Goal: Transaction & Acquisition: Purchase product/service

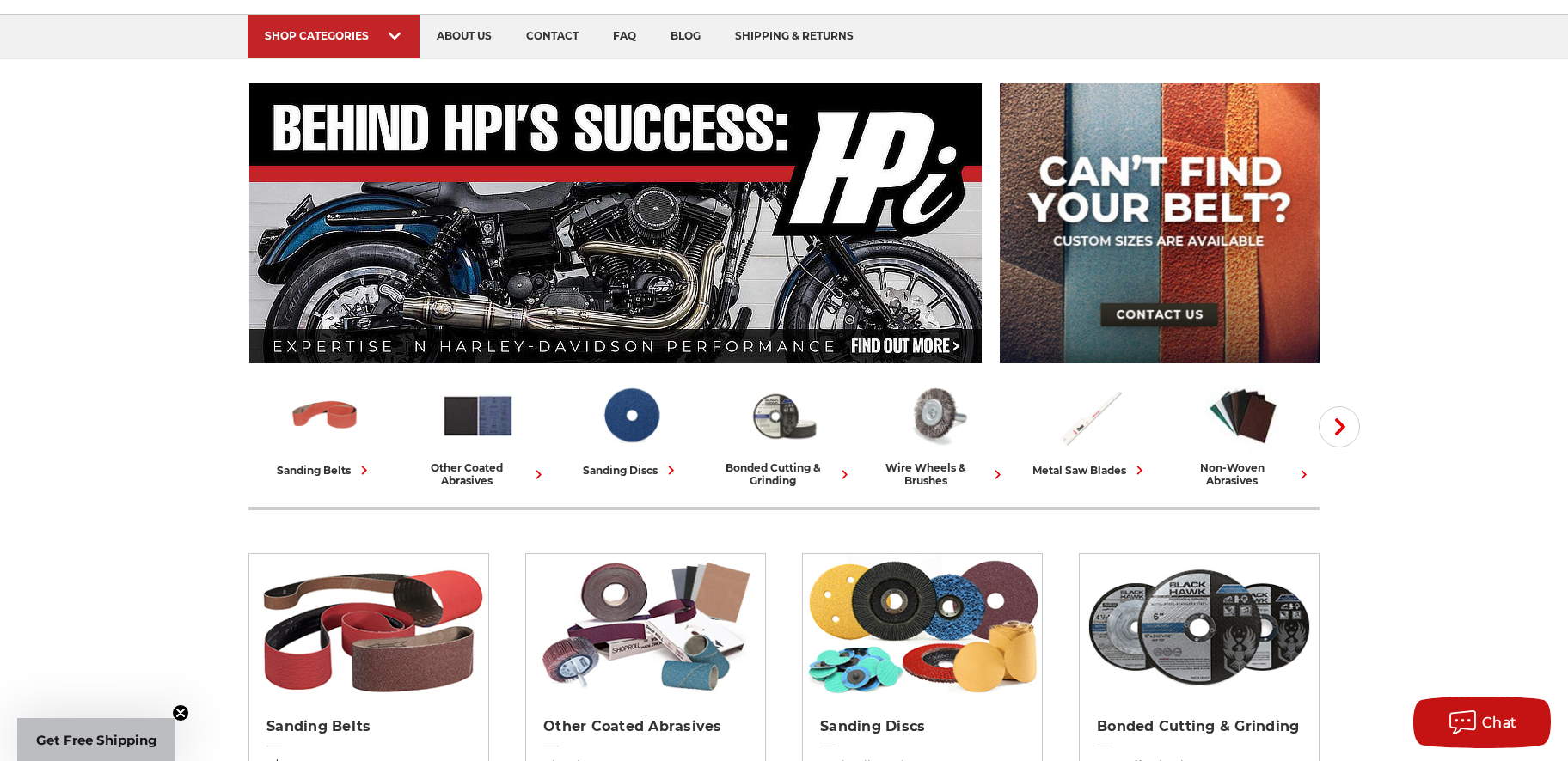
scroll to position [105, 0]
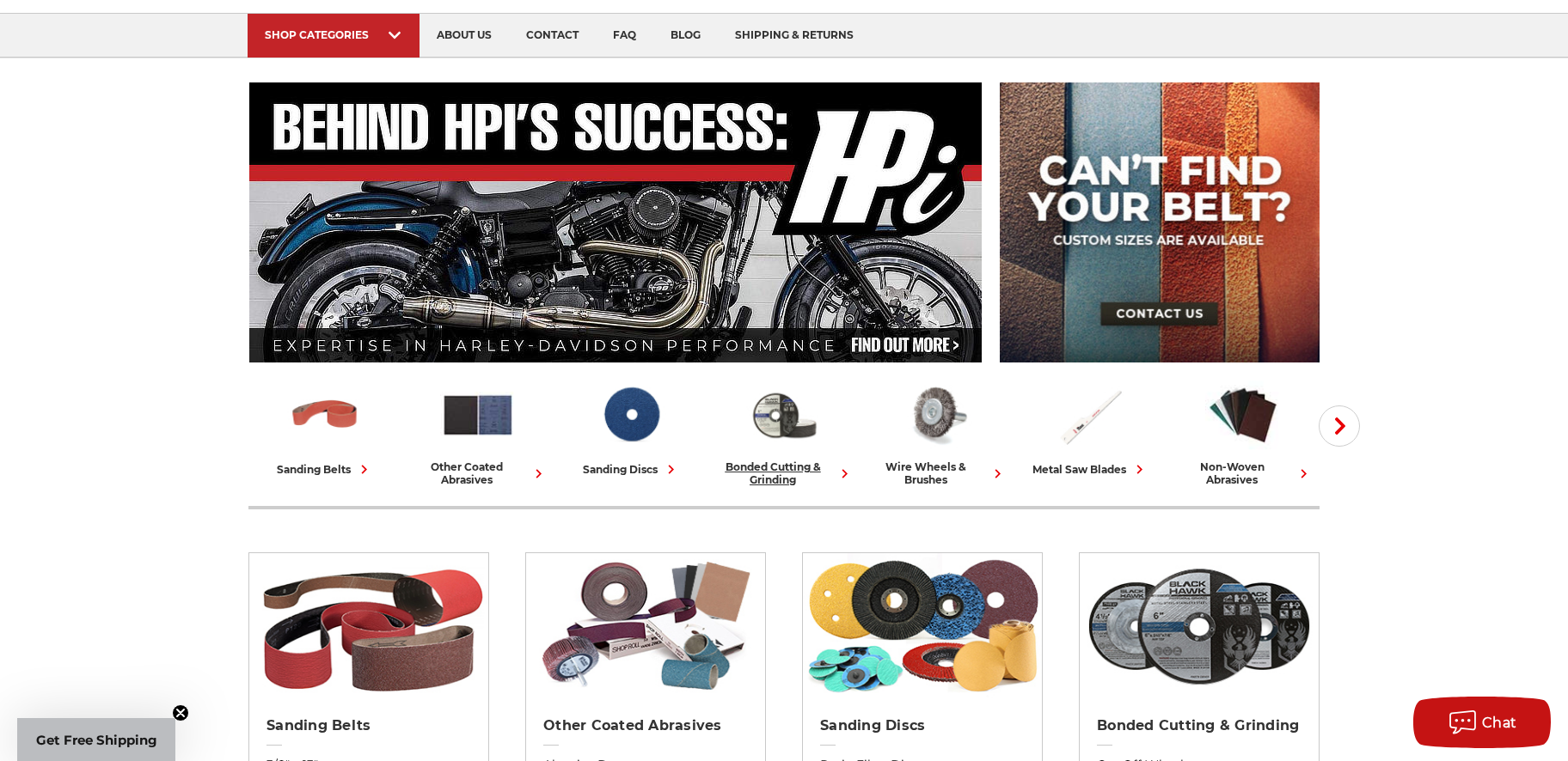
click at [789, 467] on div "bonded cutting & grinding" at bounding box center [783, 474] width 139 height 26
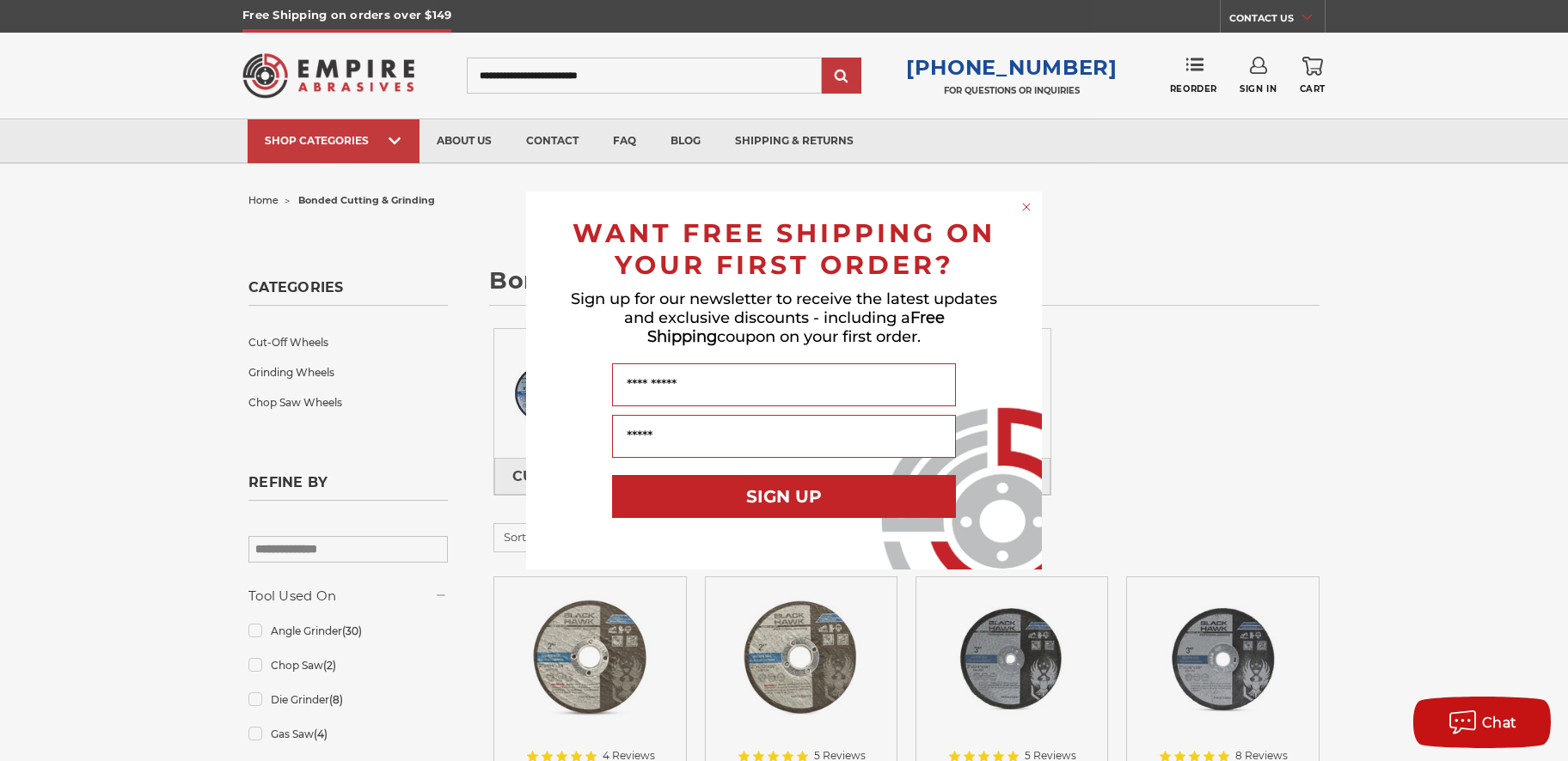
click at [1026, 210] on circle "Close dialog" at bounding box center [1027, 208] width 17 height 17
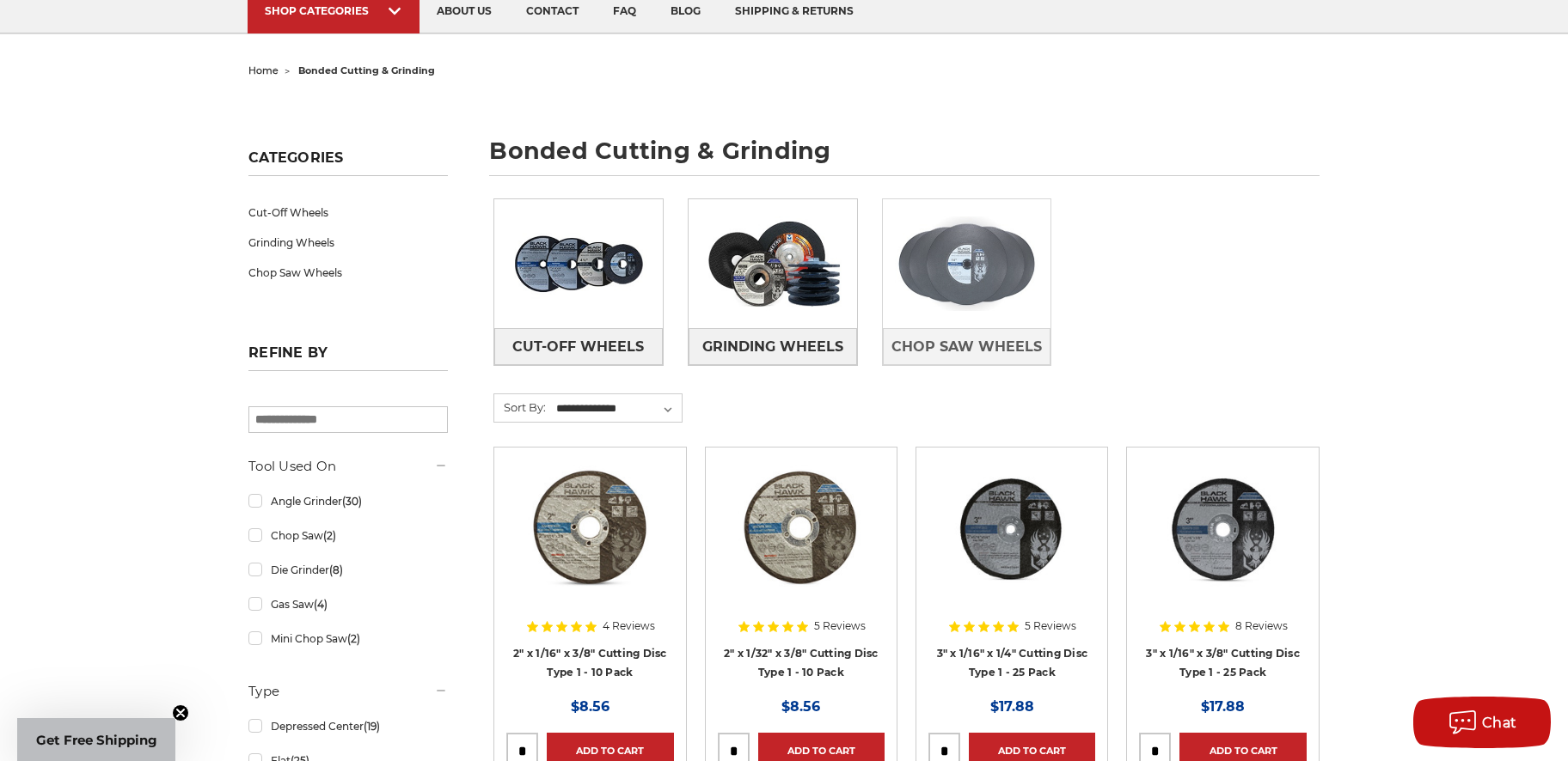
scroll to position [132, 0]
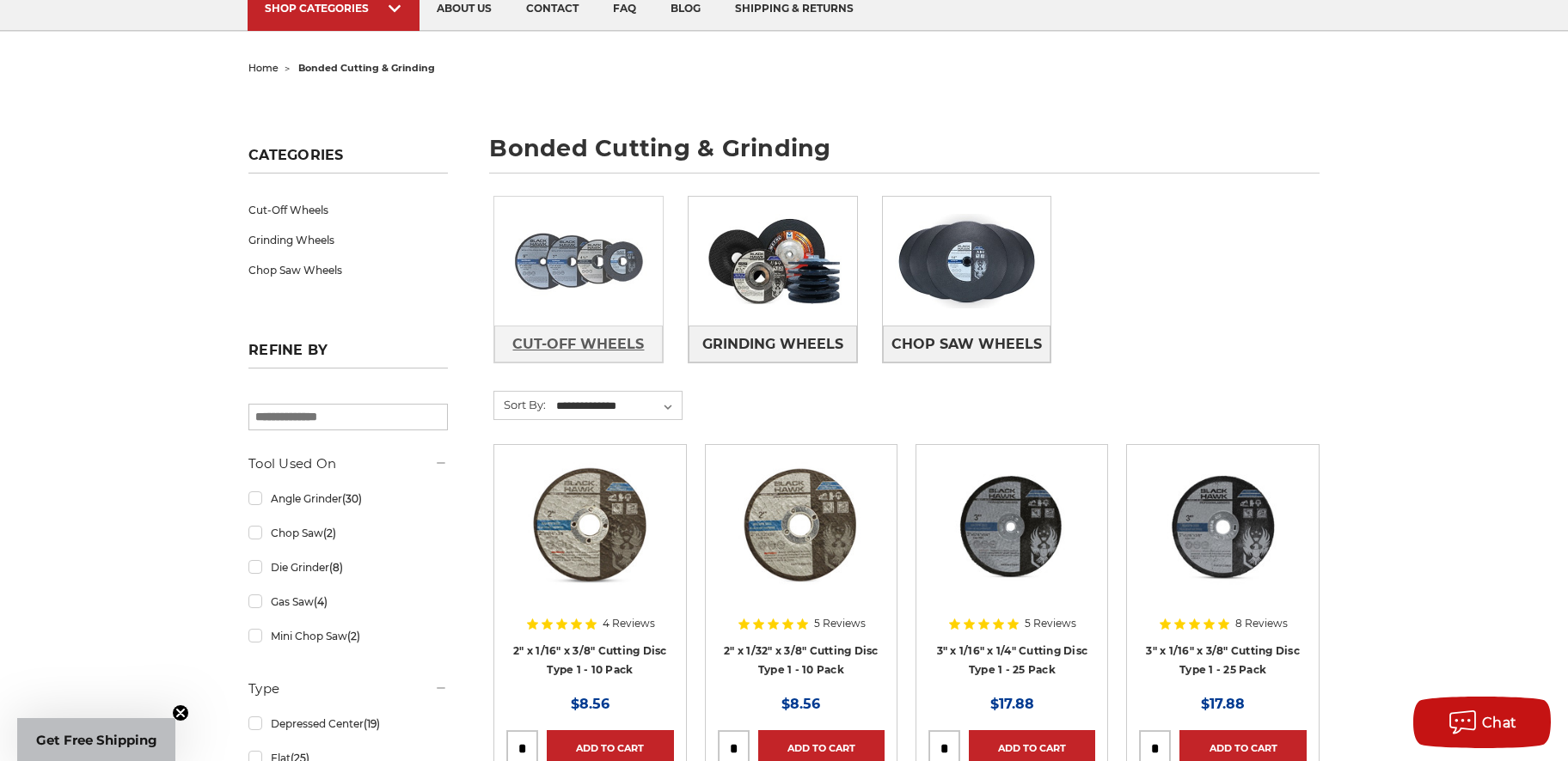
click at [528, 342] on span "Cut-Off Wheels" at bounding box center [578, 345] width 132 height 30
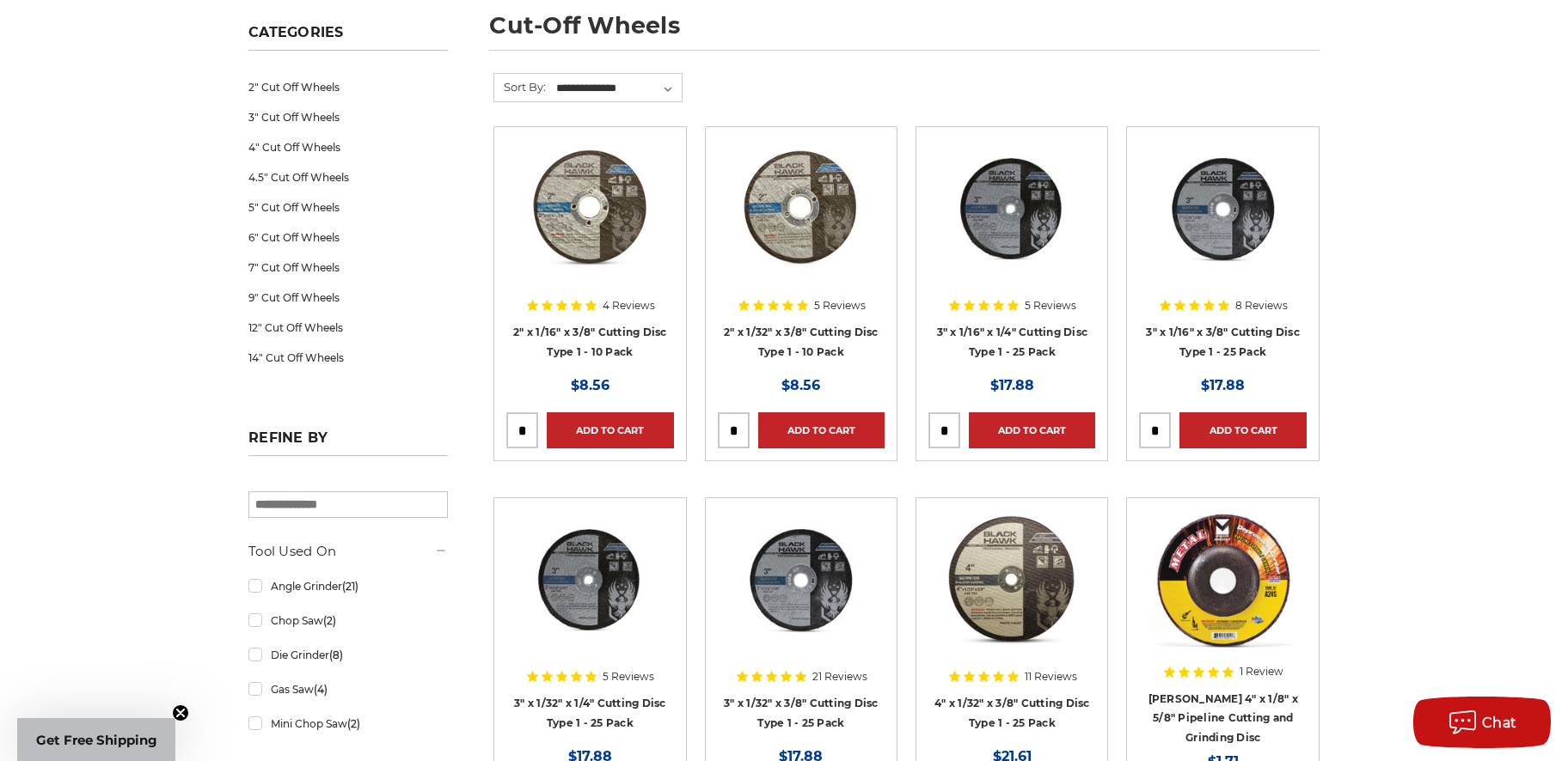
scroll to position [259, 0]
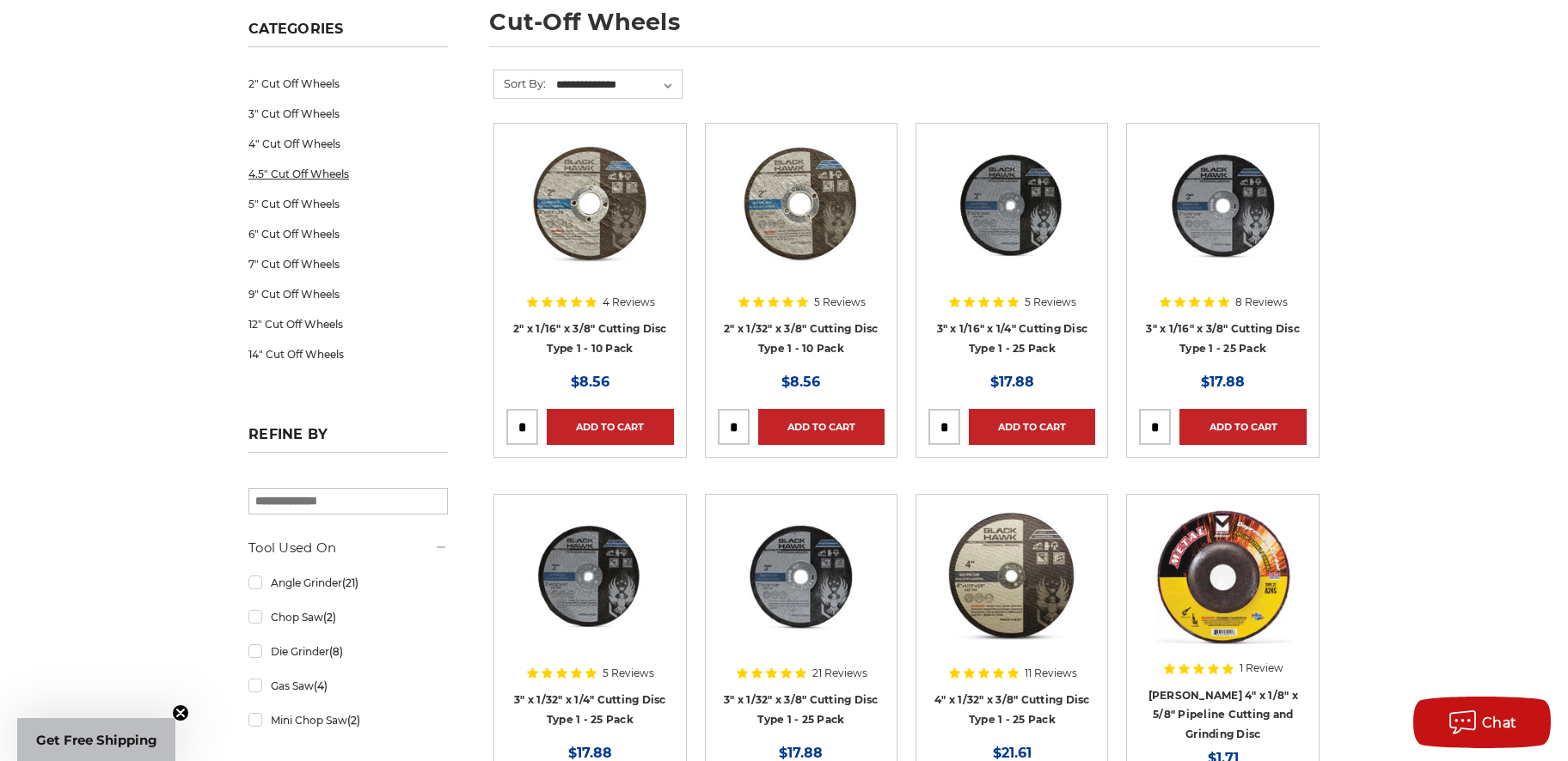
click at [311, 168] on link "4.5" Cut Off Wheels" at bounding box center [348, 174] width 200 height 31
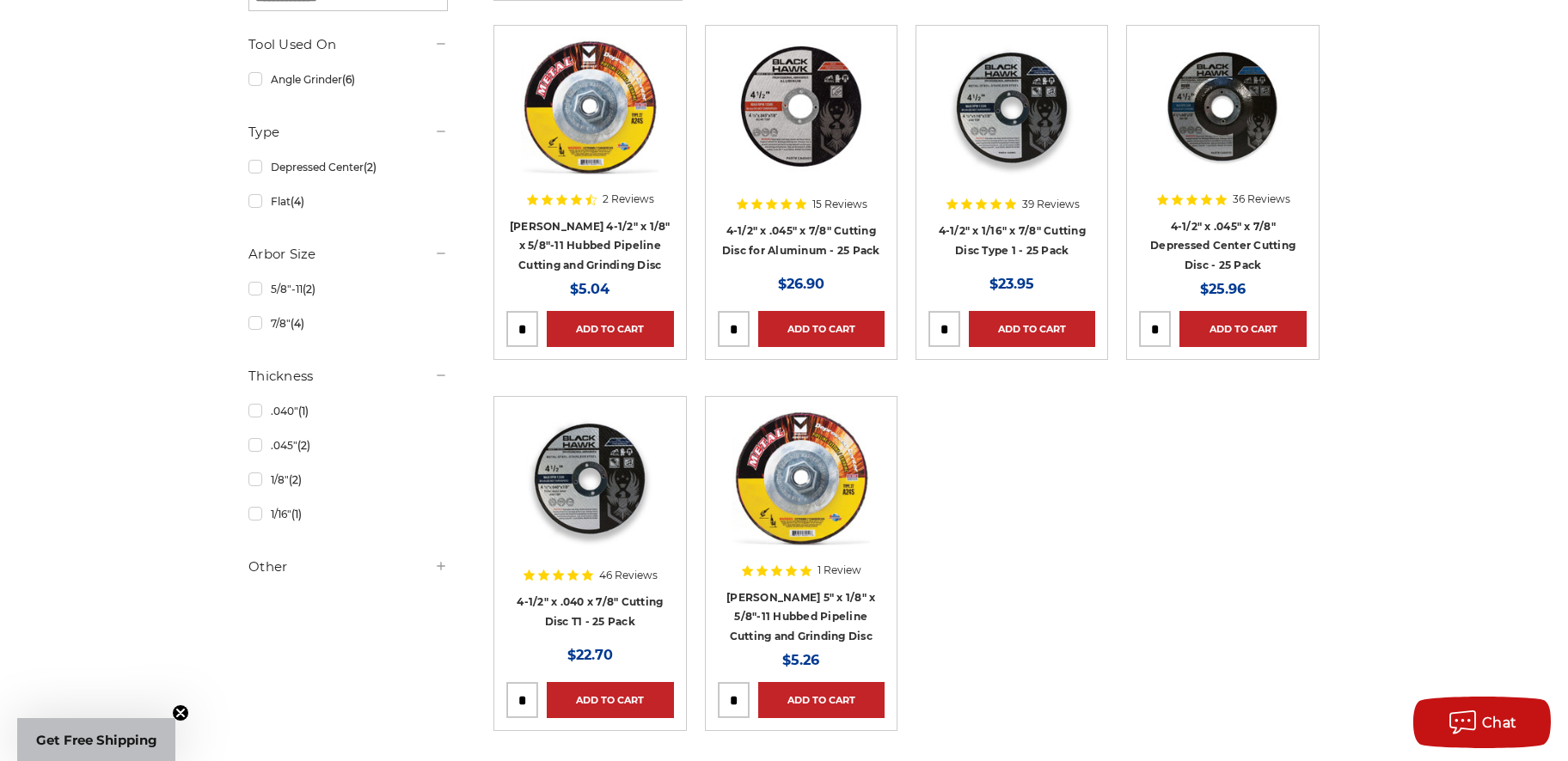
scroll to position [357, 0]
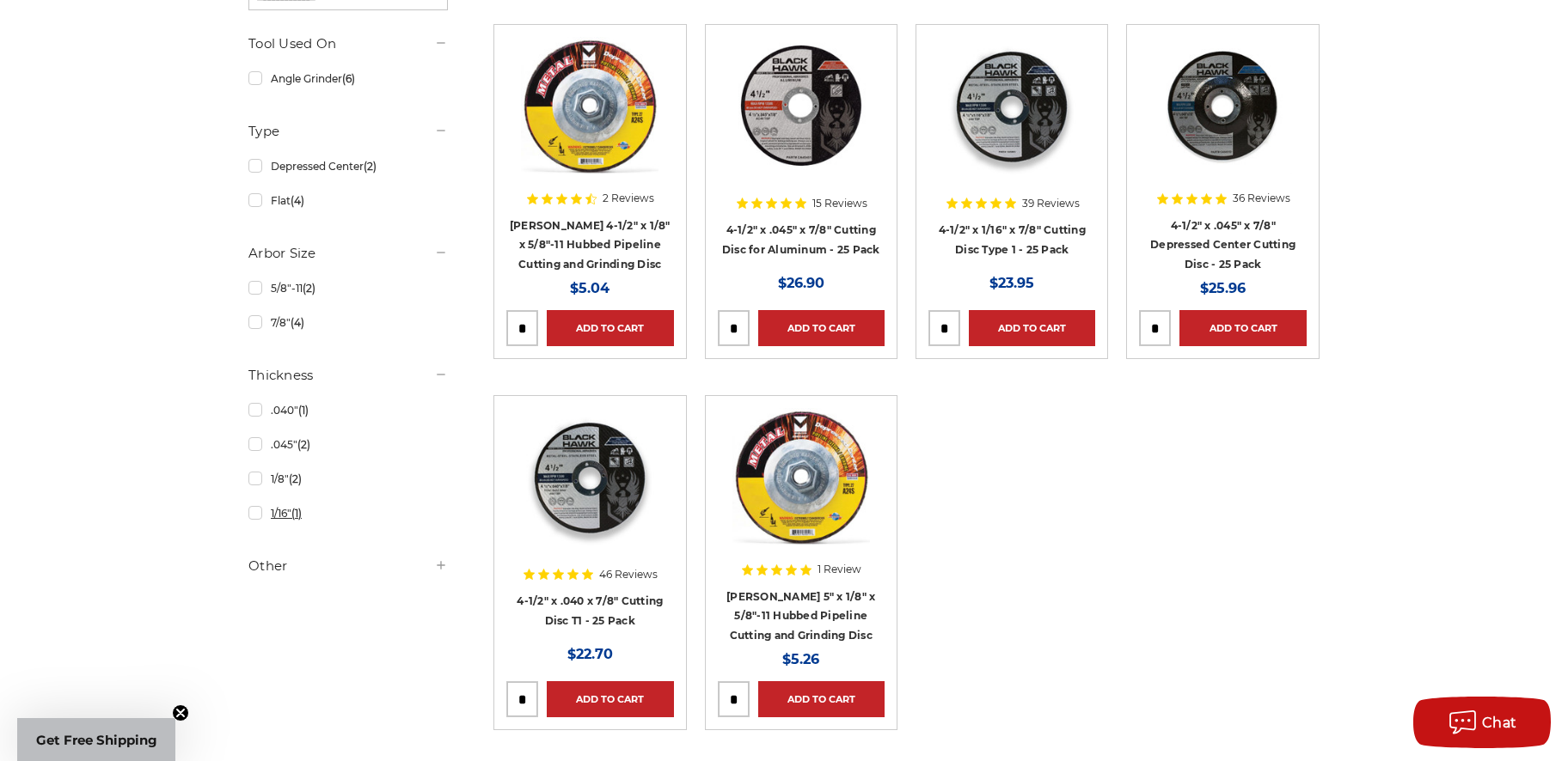
click at [257, 520] on link "1/16" (1)" at bounding box center [348, 513] width 200 height 31
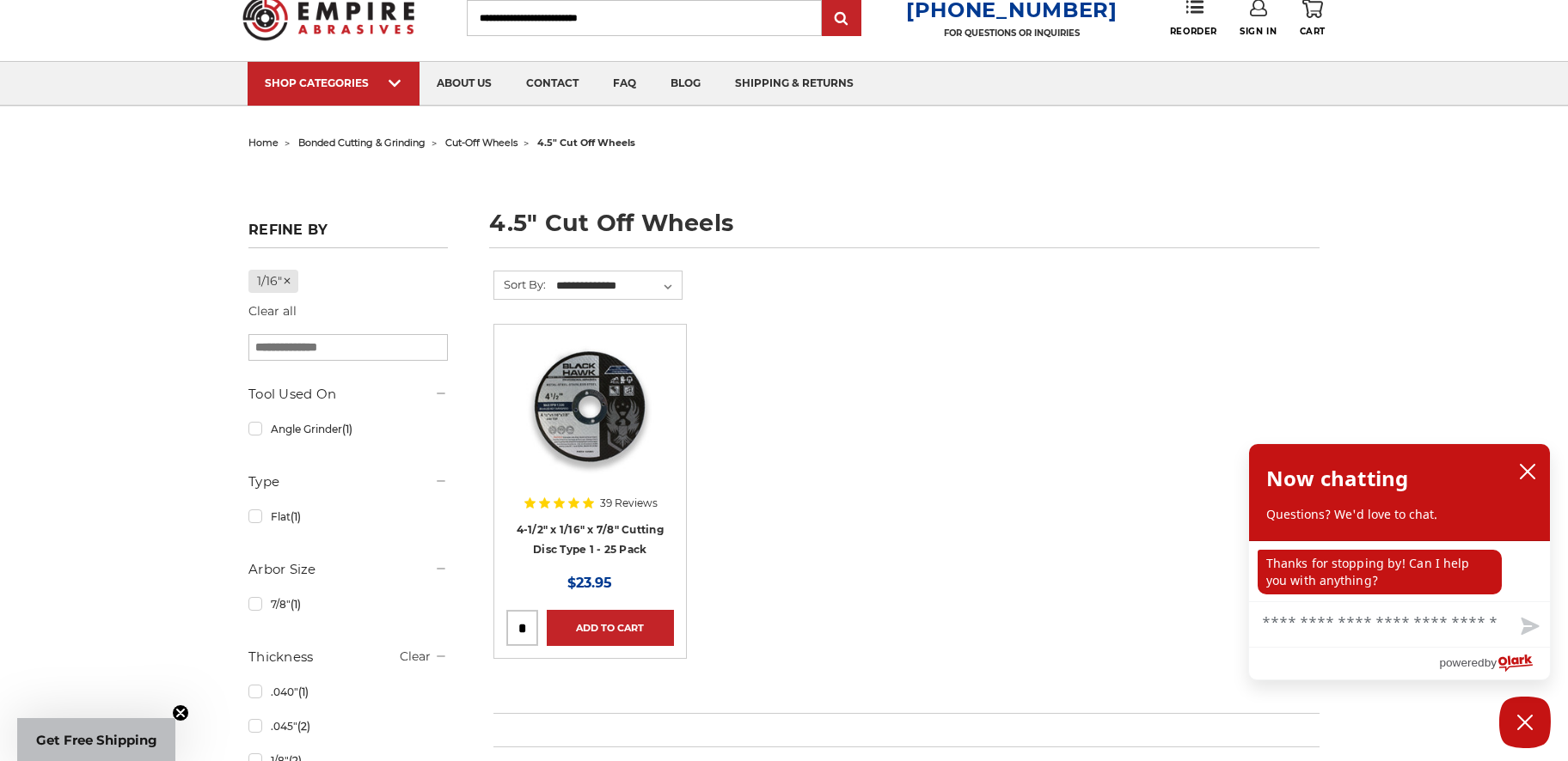
scroll to position [93, 0]
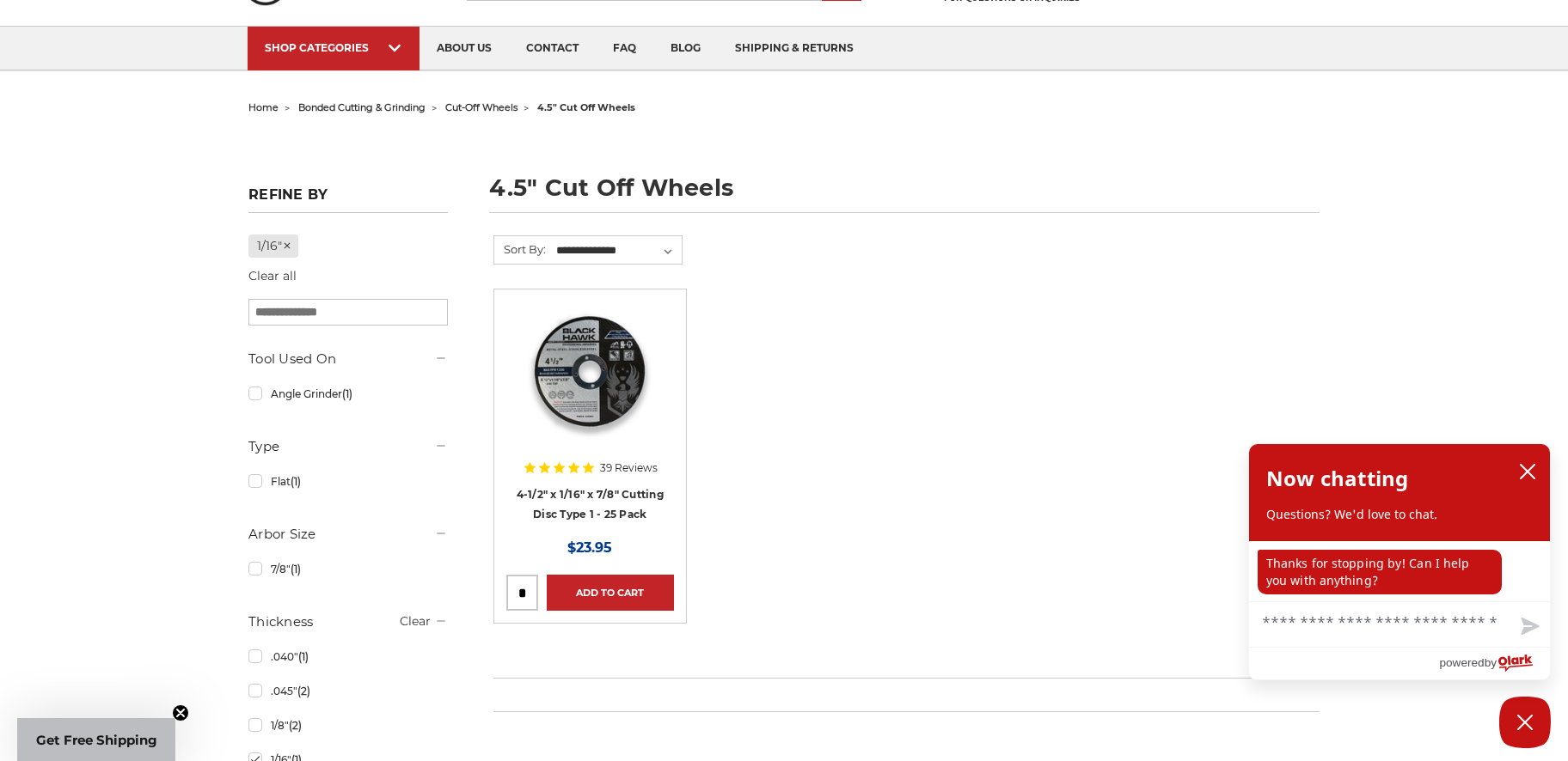
click at [587, 503] on h4 "4-1/2" x 1/16" x 7/8" Cutting Disc Type 1 - 25 Pack" at bounding box center [589, 508] width 166 height 48
click at [576, 511] on link "4-1/2" x 1/16" x 7/8" Cutting Disc Type 1 - 25 Pack" at bounding box center [590, 504] width 147 height 32
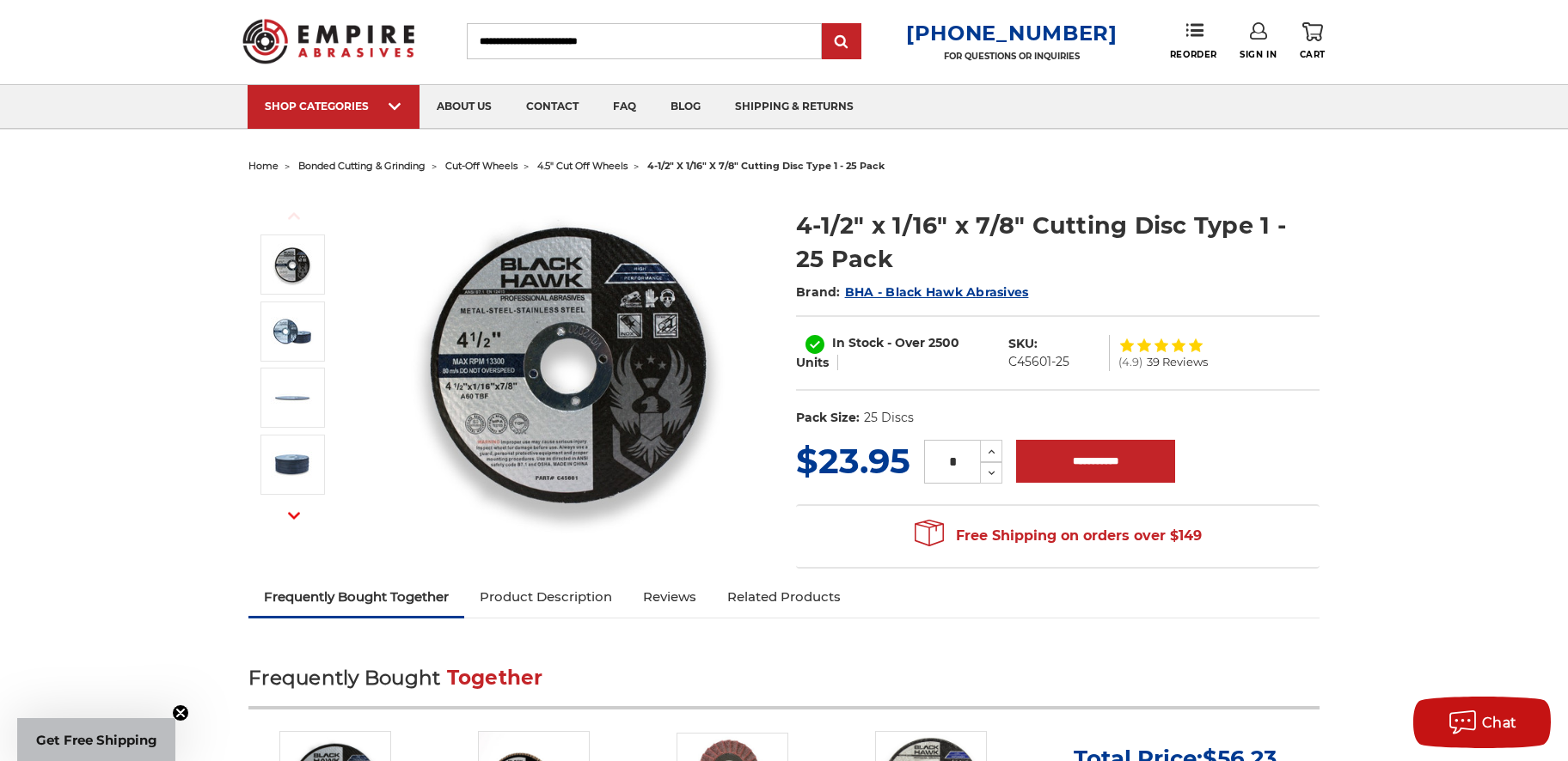
scroll to position [37, 0]
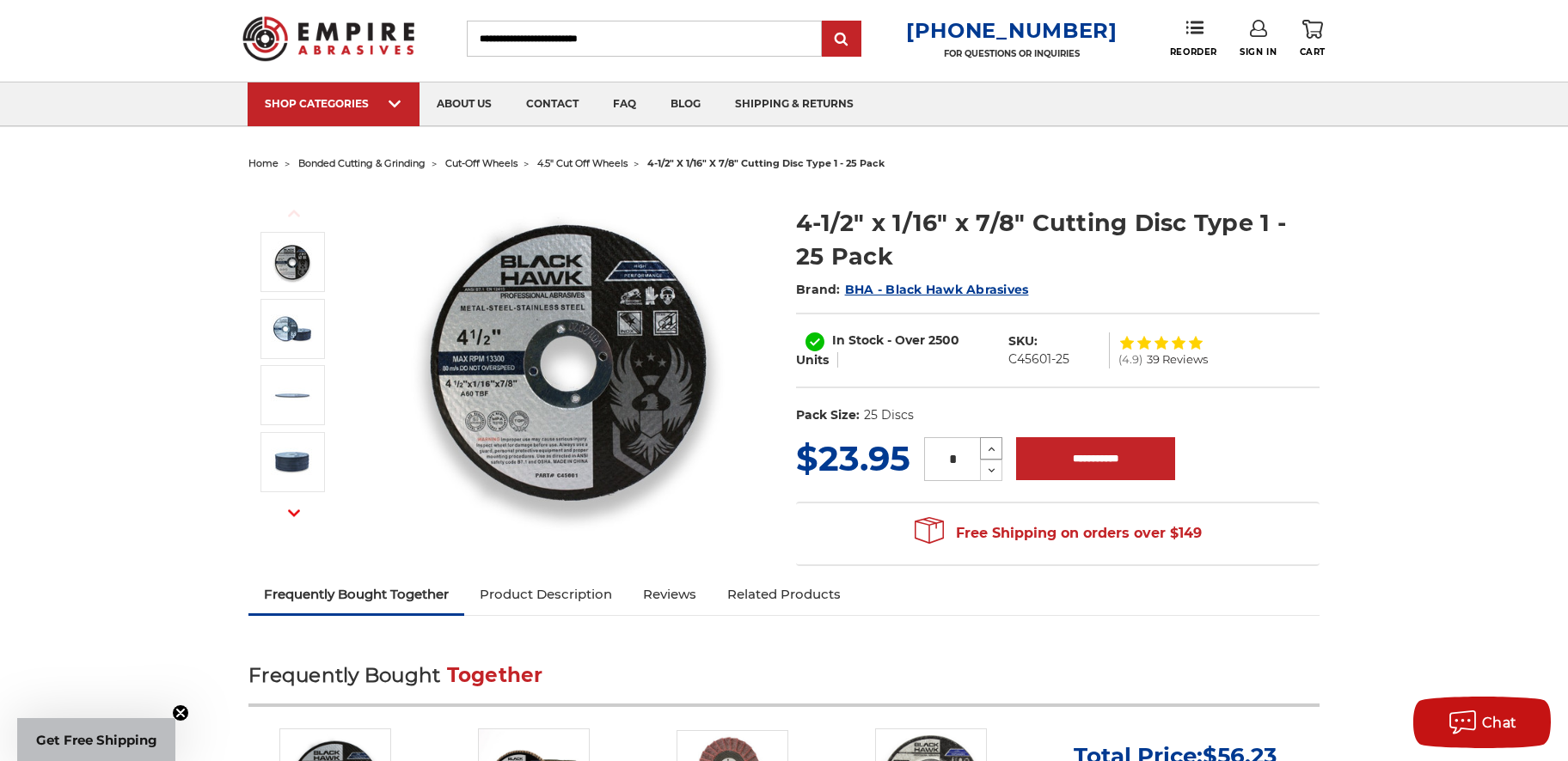
click at [990, 448] on icon at bounding box center [991, 450] width 13 height 16
type input "*"
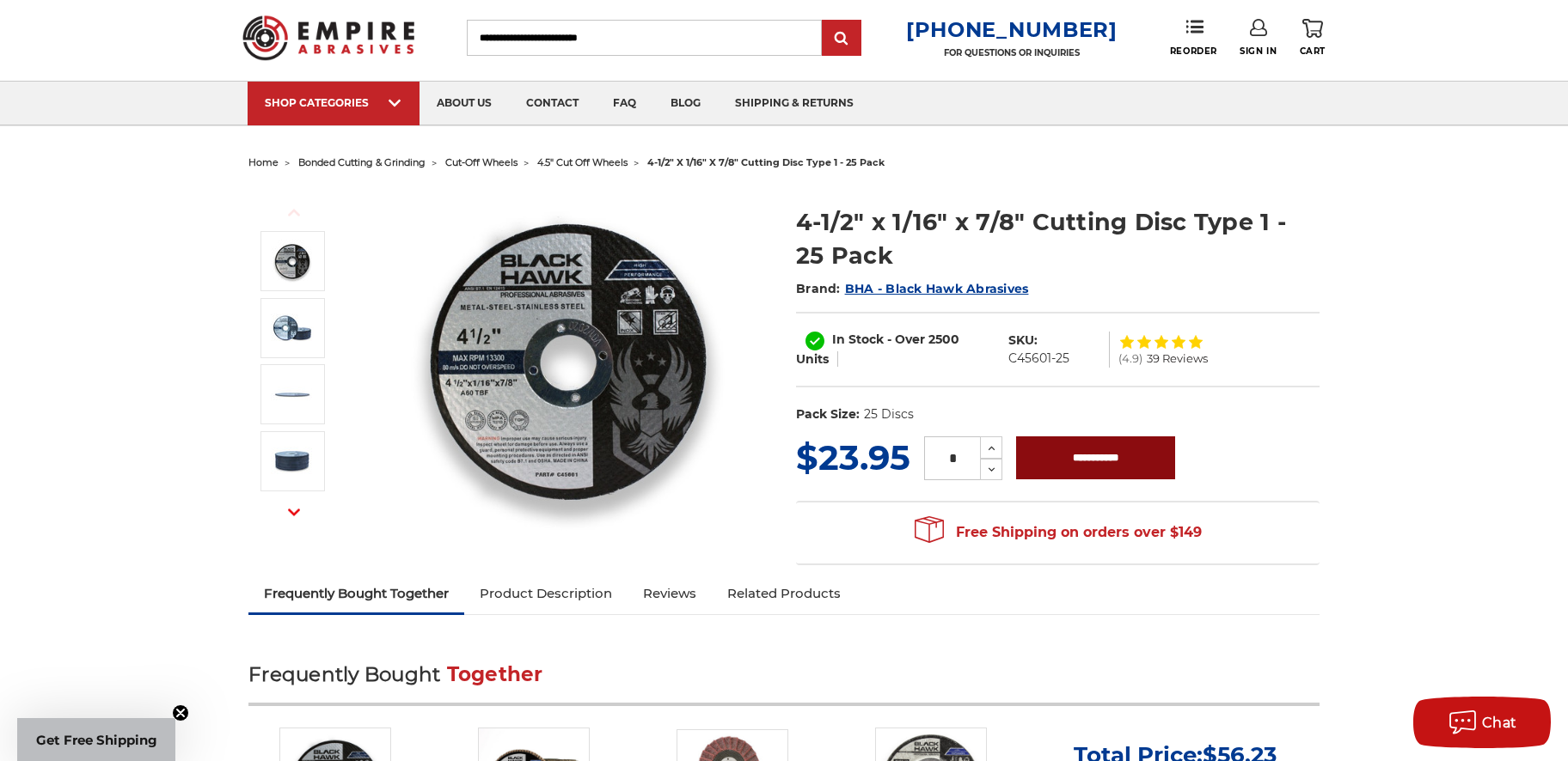
click at [1125, 478] on div "MSRP: Was: Now: $23.95 (You save ) * Increase Quantity: Decrease Quantity:" at bounding box center [1058, 458] width 524 height 50
click at [1113, 468] on input "**********" at bounding box center [1096, 458] width 160 height 43
type input "**********"
click at [1320, 32] on use at bounding box center [1313, 27] width 21 height 19
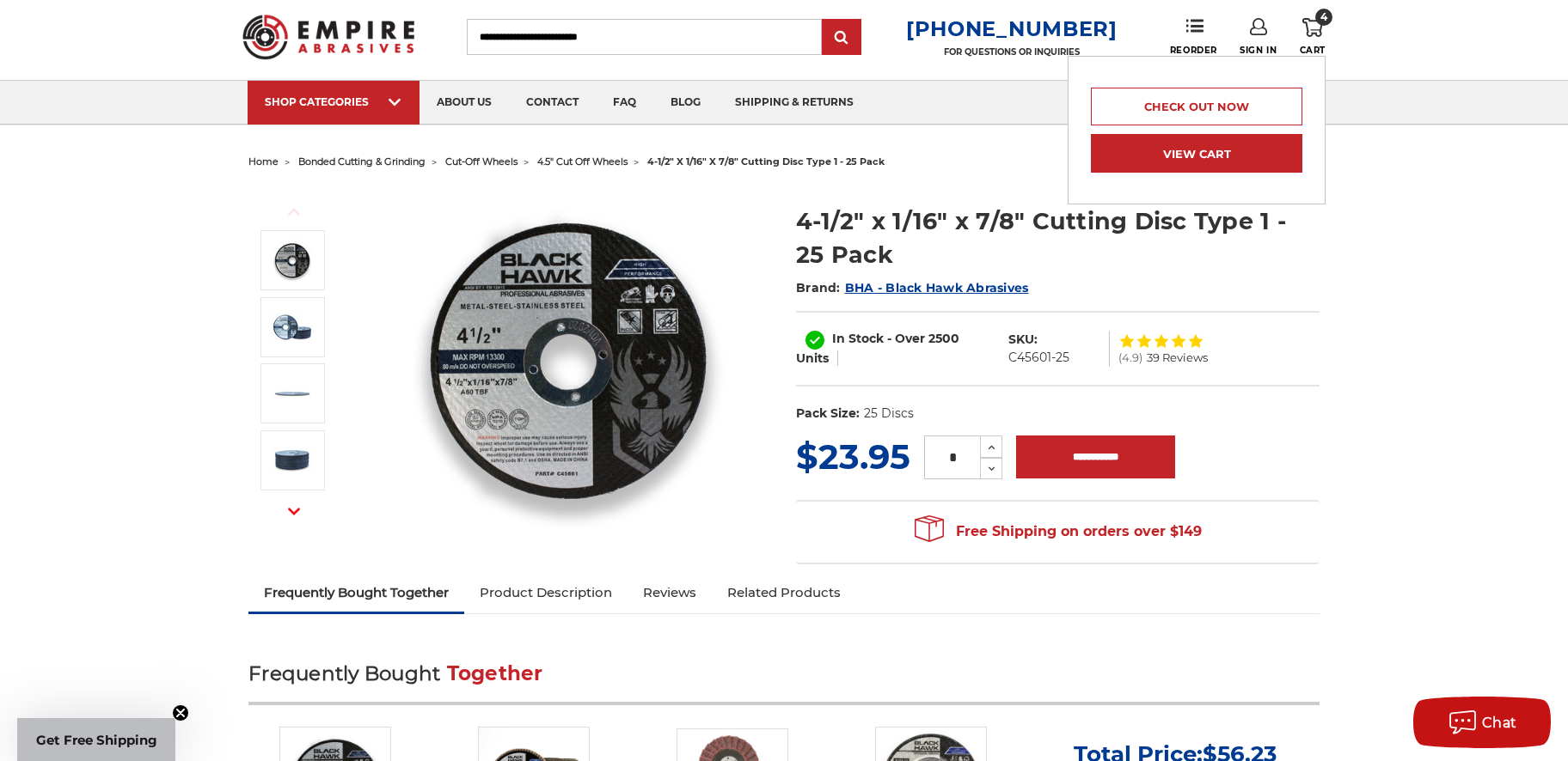
click at [1211, 161] on link "View Cart" at bounding box center [1197, 153] width 212 height 38
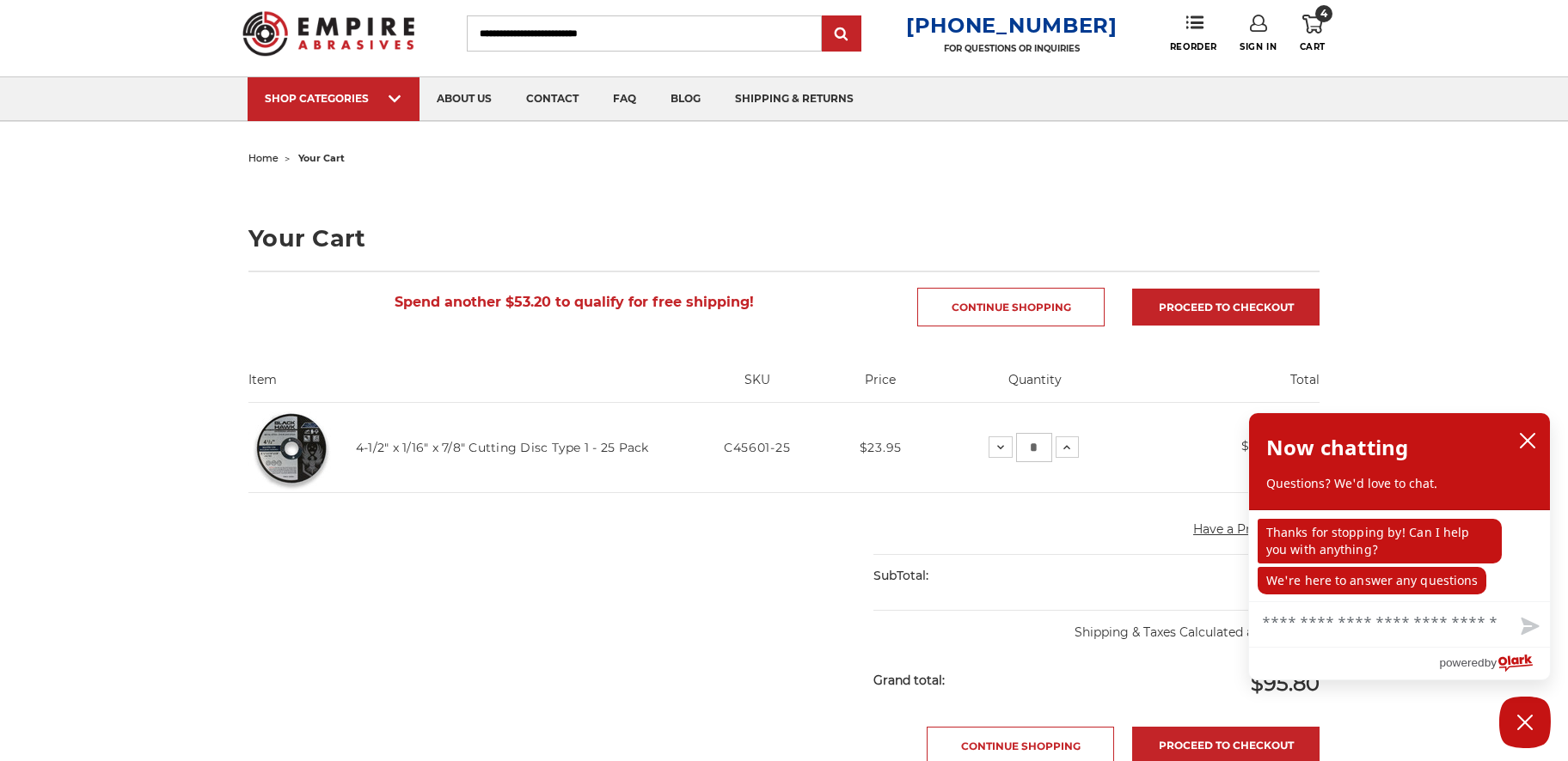
scroll to position [90, 0]
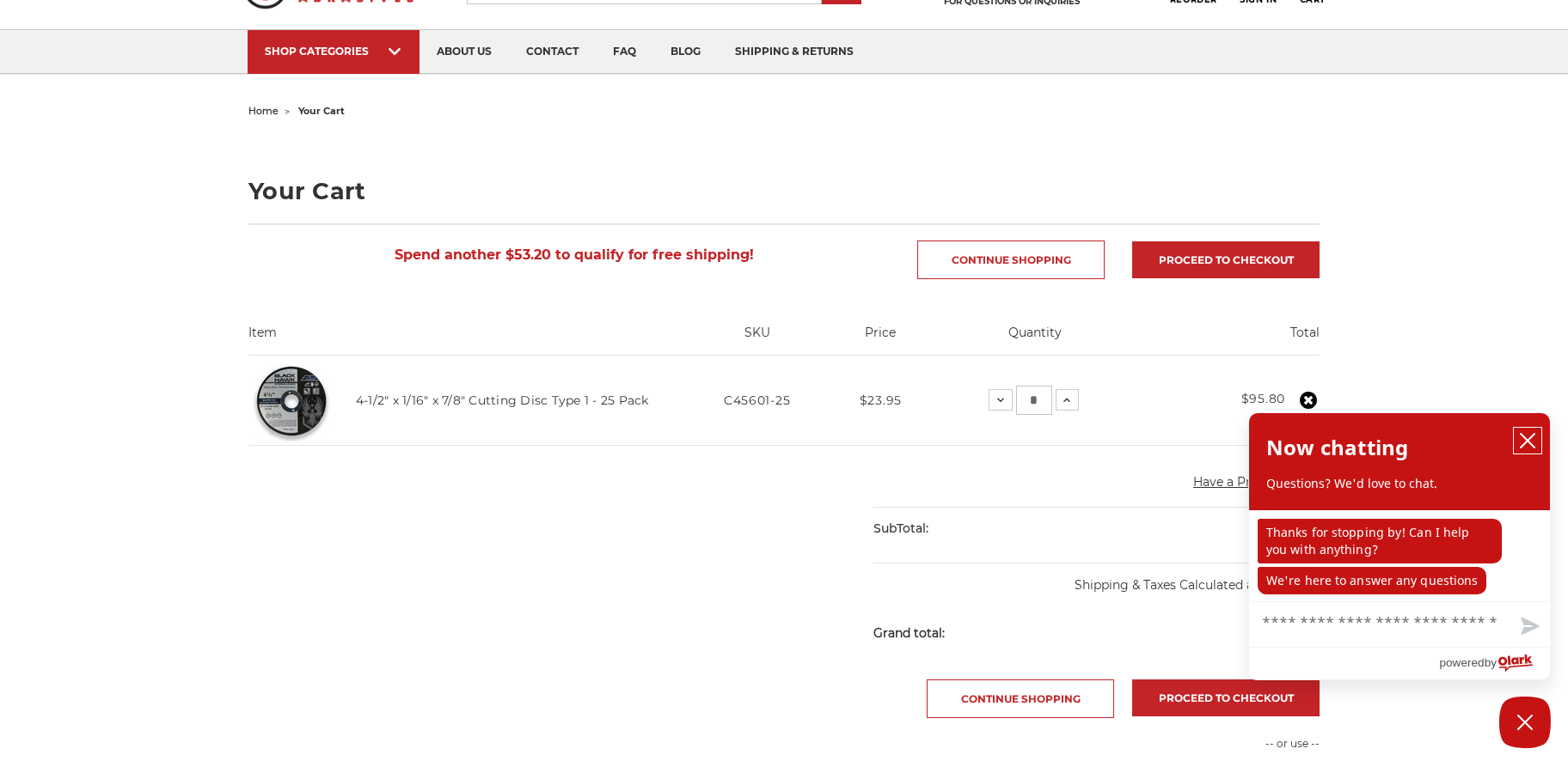
click at [1530, 440] on icon "close chatbox" at bounding box center [1528, 441] width 14 height 14
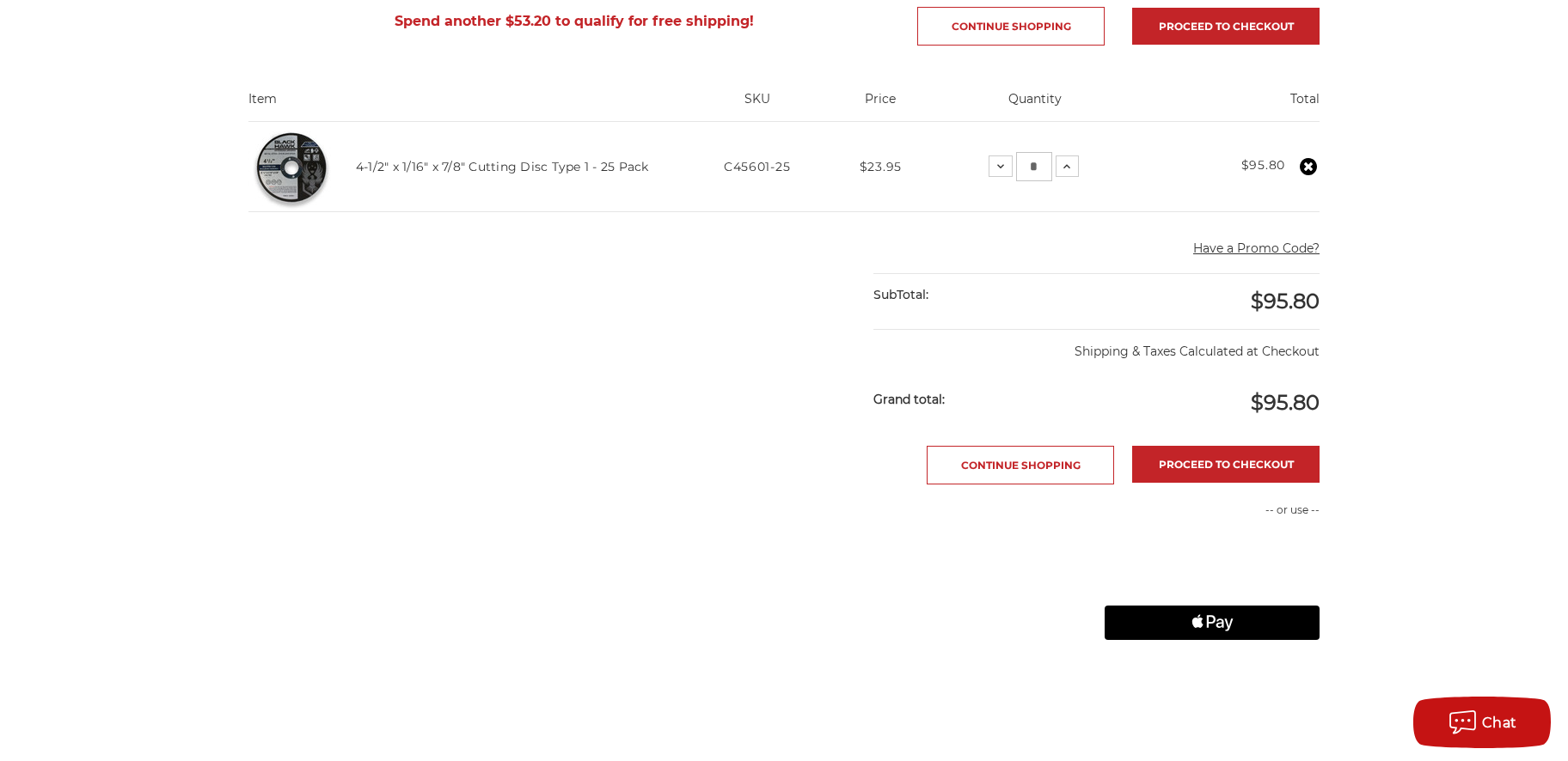
scroll to position [318, 0]
